Goal: Information Seeking & Learning: Learn about a topic

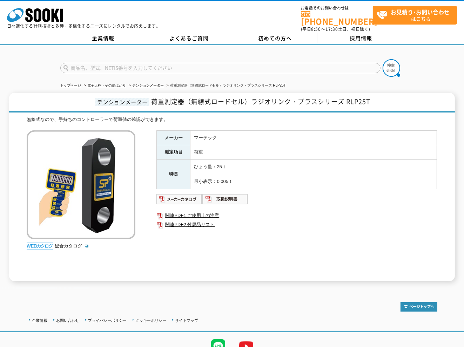
scroll to position [31, 0]
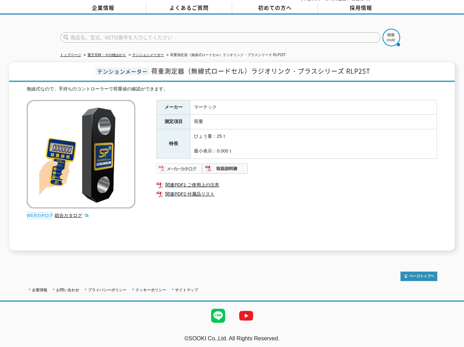
click at [171, 165] on img at bounding box center [180, 168] width 46 height 11
click at [67, 214] on link "総合カタログ" at bounding box center [72, 215] width 34 height 5
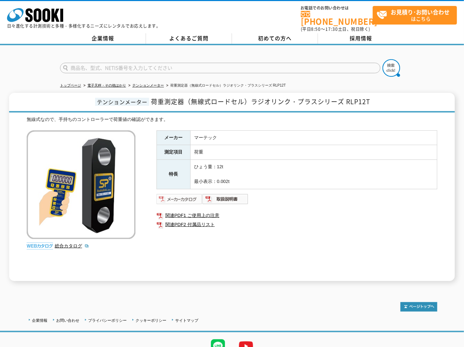
click at [165, 197] on img at bounding box center [180, 199] width 46 height 11
click at [35, 13] on icon at bounding box center [38, 15] width 8 height 14
click at [186, 195] on img at bounding box center [180, 199] width 46 height 11
click at [312, 227] on ul "関連PDF1 ご使用上の注意 関連PDF2 付属品リスト" at bounding box center [297, 220] width 281 height 25
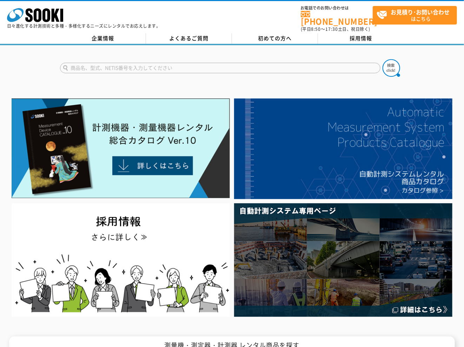
click at [35, 13] on icon at bounding box center [38, 15] width 8 height 14
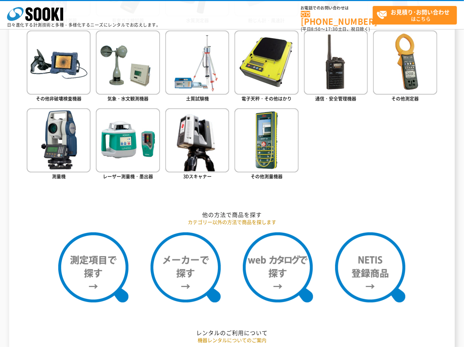
scroll to position [404, 0]
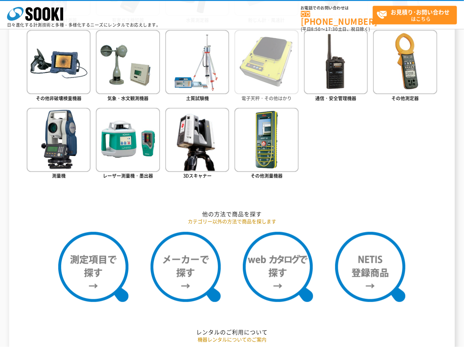
click at [275, 81] on img at bounding box center [266, 62] width 64 height 64
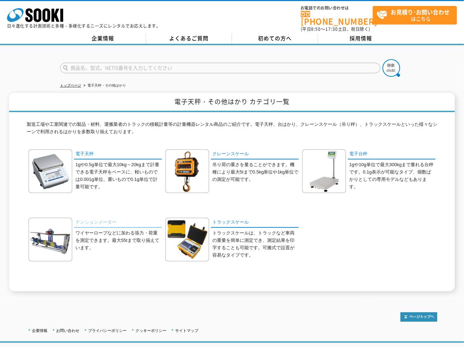
click at [88, 218] on link "テンションメーター" at bounding box center [118, 223] width 88 height 10
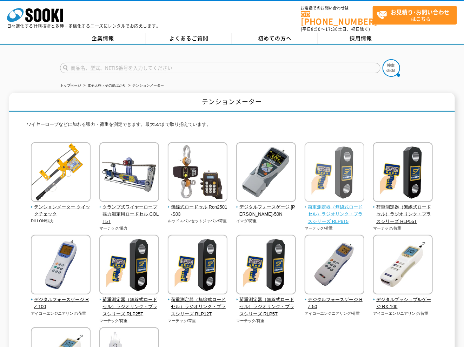
click at [335, 214] on span "荷重測定器（無線式ロードセル）ラジオリンク・プラスシリーズ RLP6T5" at bounding box center [335, 215] width 60 height 22
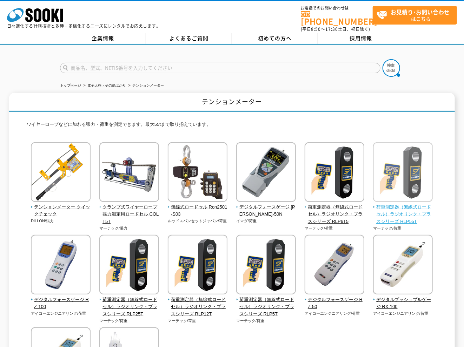
click at [405, 212] on span "荷重測定器（無線式ロードセル）ラジオリンク・プラスシリーズ RLP55T" at bounding box center [403, 215] width 60 height 22
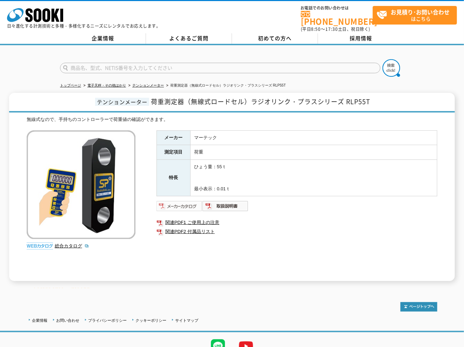
click at [187, 206] on img at bounding box center [180, 206] width 46 height 11
